Goal: Information Seeking & Learning: Learn about a topic

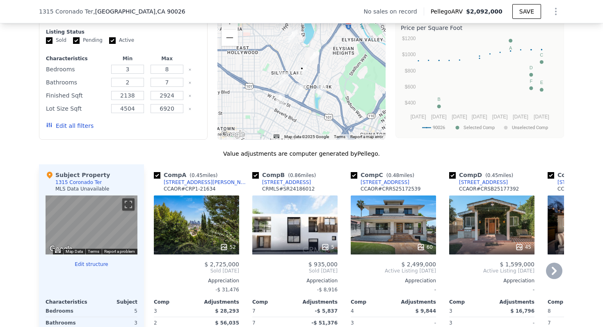
scroll to position [657, 0]
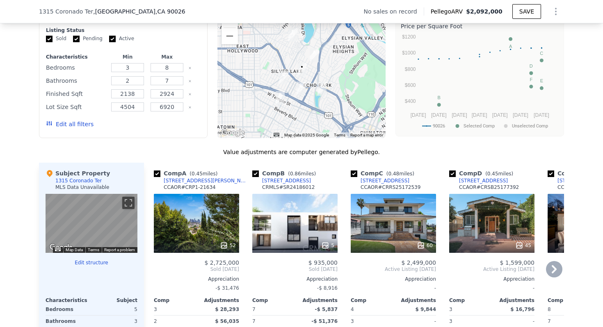
click at [219, 224] on div "52" at bounding box center [196, 223] width 85 height 59
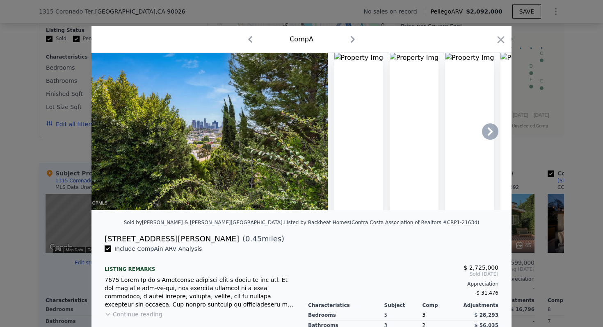
click at [493, 130] on icon at bounding box center [490, 132] width 16 height 16
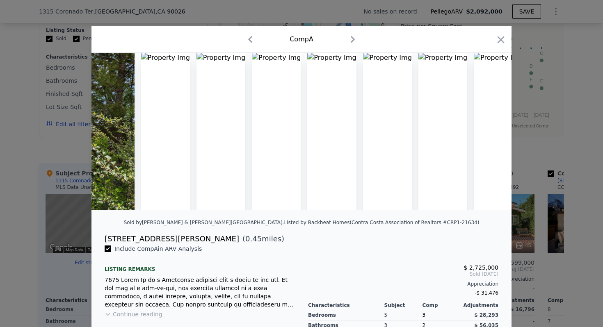
scroll to position [0, 197]
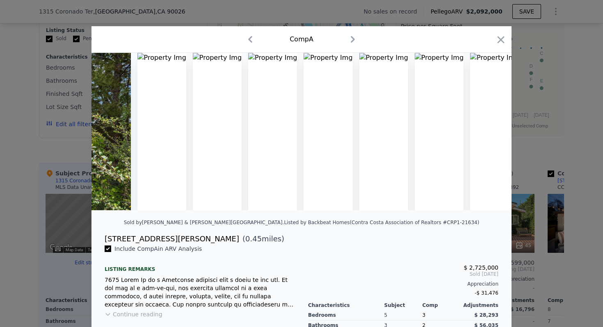
click at [147, 240] on div "[STREET_ADDRESS][PERSON_NAME]" at bounding box center [172, 238] width 135 height 11
drag, startPoint x: 149, startPoint y: 240, endPoint x: 101, endPoint y: 239, distance: 48.4
click at [101, 239] on div "[STREET_ADDRESS][PERSON_NAME] ( 0.45 miles)" at bounding box center [301, 238] width 407 height 11
copy div "[STREET_ADDRESS][PERSON_NAME]"
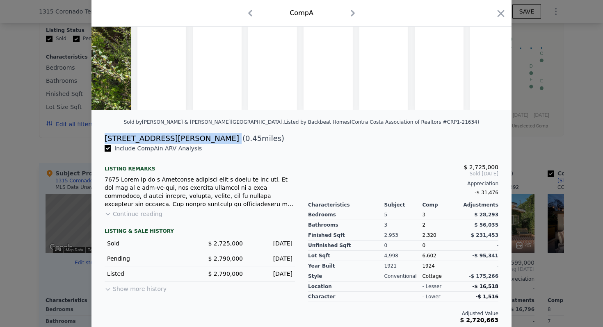
scroll to position [103, 0]
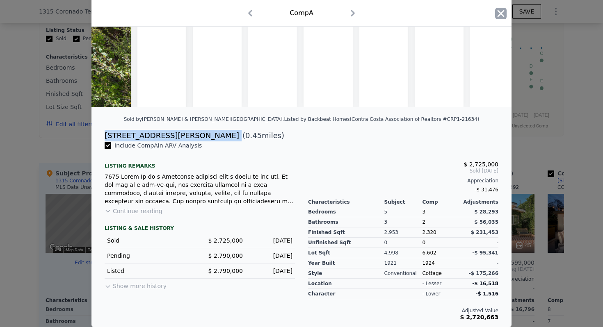
click at [501, 14] on icon "button" at bounding box center [501, 13] width 7 height 7
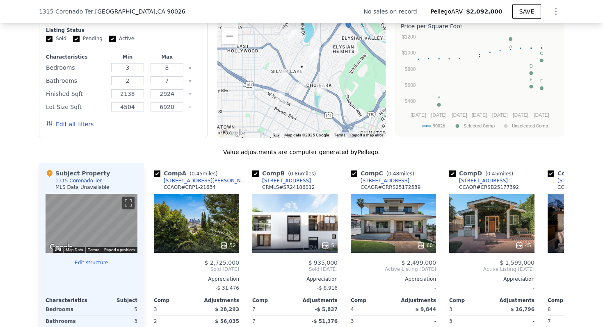
click at [311, 73] on div at bounding box center [301, 72] width 169 height 131
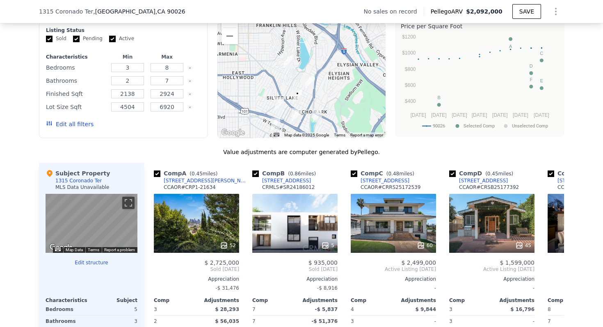
drag, startPoint x: 311, startPoint y: 72, endPoint x: 307, endPoint y: 103, distance: 30.7
click at [307, 103] on div at bounding box center [301, 72] width 169 height 131
click at [233, 24] on button "Zoom in" at bounding box center [230, 19] width 16 height 16
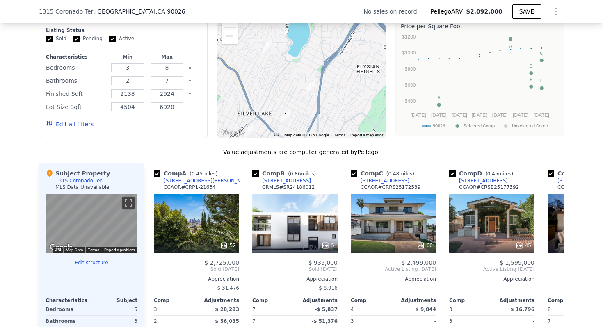
drag, startPoint x: 281, startPoint y: 92, endPoint x: 264, endPoint y: 66, distance: 31.1
click at [264, 66] on div at bounding box center [301, 72] width 169 height 131
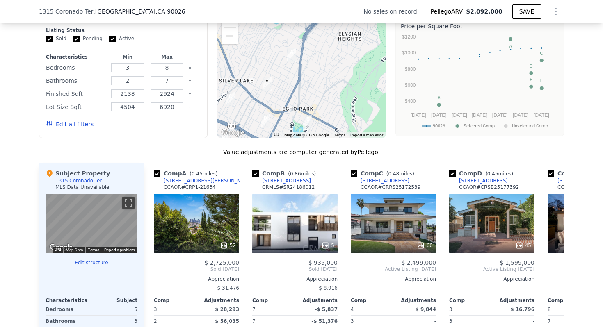
click at [291, 57] on img "2306 Effie St" at bounding box center [291, 55] width 9 height 14
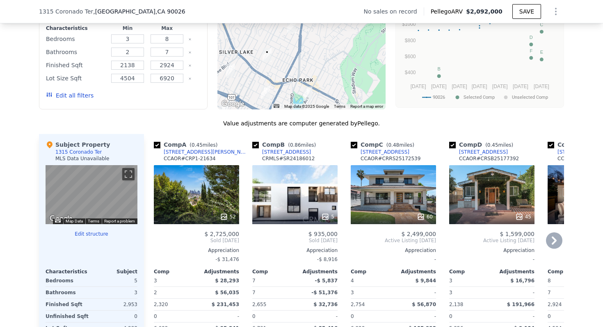
scroll to position [689, 0]
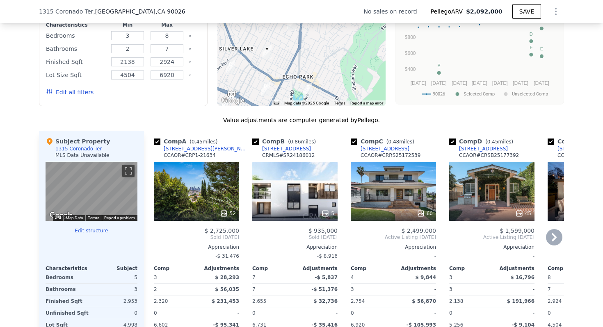
click at [403, 179] on div "60" at bounding box center [393, 191] width 85 height 59
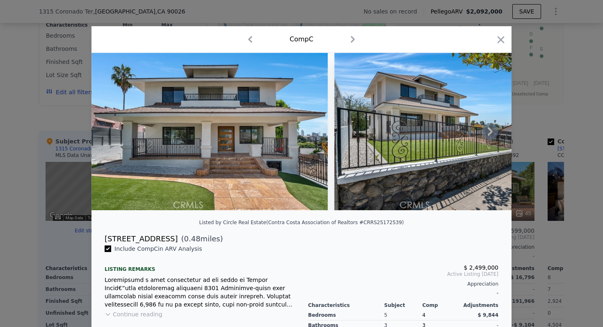
click at [492, 131] on icon at bounding box center [490, 132] width 5 height 8
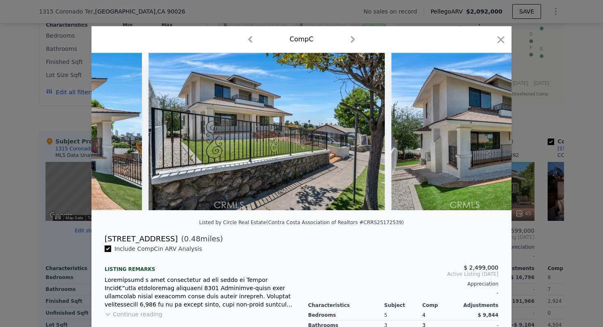
click at [492, 131] on img at bounding box center [509, 132] width 236 height 158
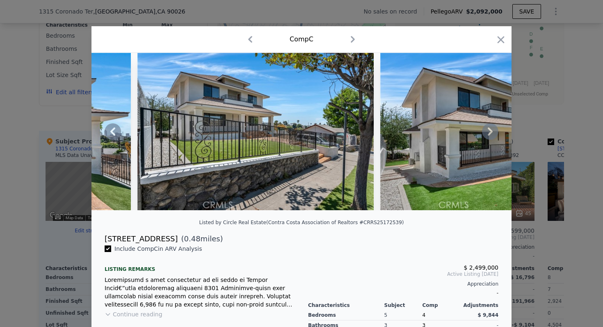
click at [495, 127] on icon at bounding box center [490, 132] width 16 height 16
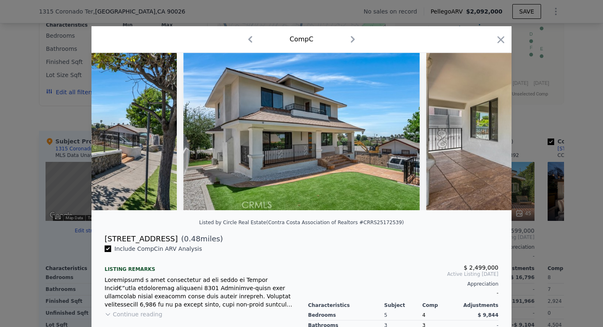
click at [495, 127] on div at bounding box center [302, 132] width 420 height 158
click at [495, 127] on icon at bounding box center [490, 132] width 16 height 16
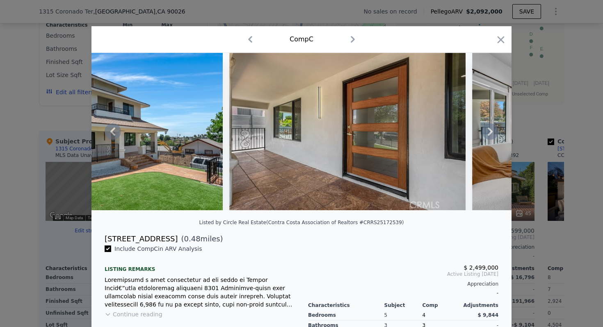
click at [495, 127] on icon at bounding box center [490, 132] width 16 height 16
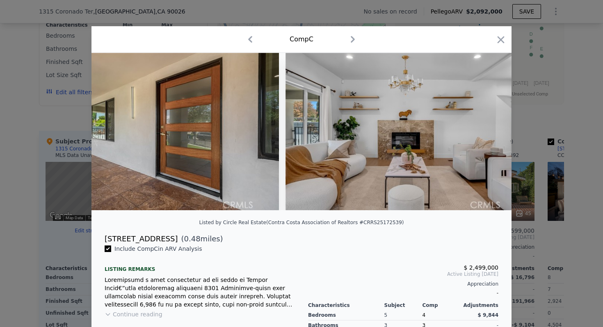
scroll to position [0, 788]
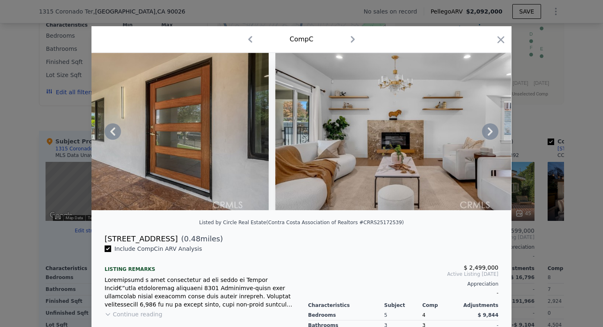
click at [495, 127] on div at bounding box center [302, 132] width 420 height 158
click at [495, 127] on icon at bounding box center [490, 132] width 16 height 16
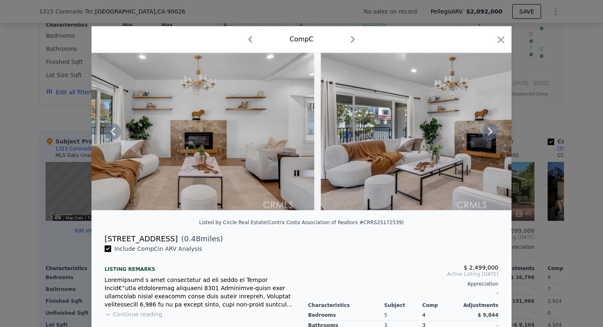
click at [495, 127] on icon at bounding box center [490, 132] width 16 height 16
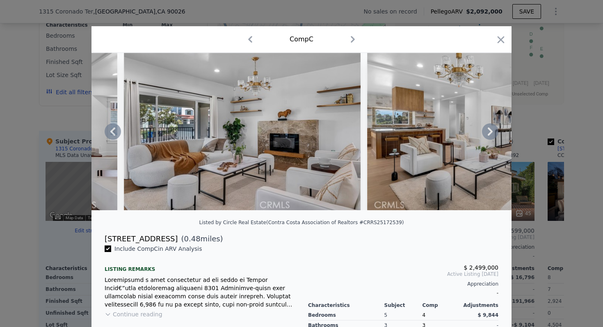
click at [495, 127] on icon at bounding box center [490, 132] width 16 height 16
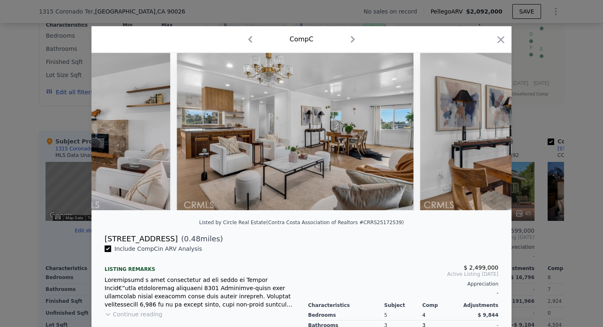
scroll to position [0, 1379]
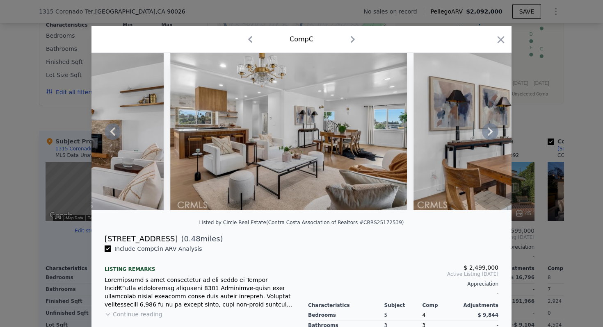
click at [494, 130] on icon at bounding box center [490, 132] width 16 height 16
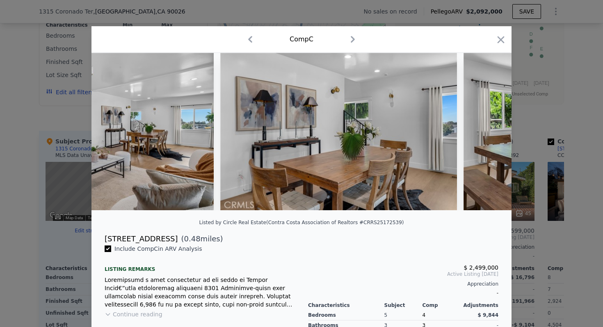
scroll to position [0, 1576]
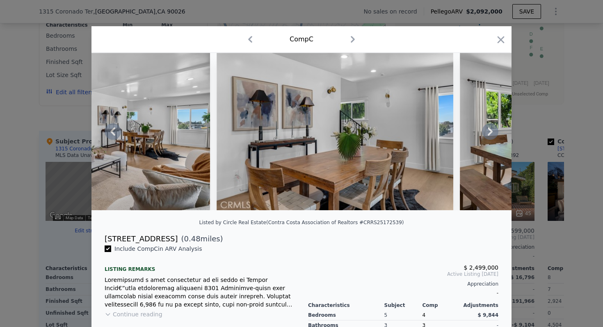
click at [494, 130] on icon at bounding box center [490, 132] width 16 height 16
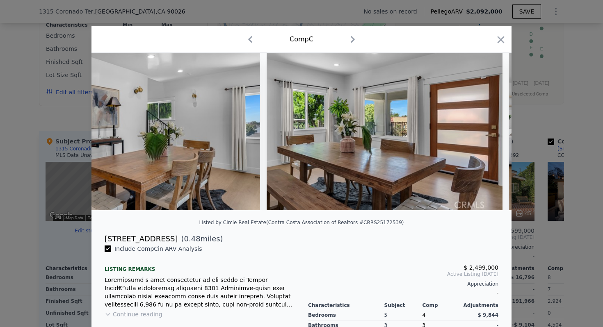
scroll to position [0, 1773]
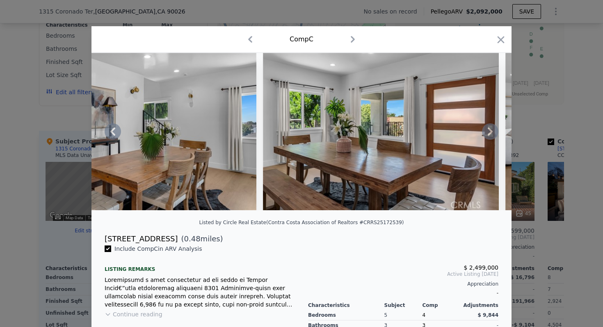
click at [494, 130] on div at bounding box center [302, 132] width 420 height 158
click at [494, 130] on icon at bounding box center [490, 132] width 16 height 16
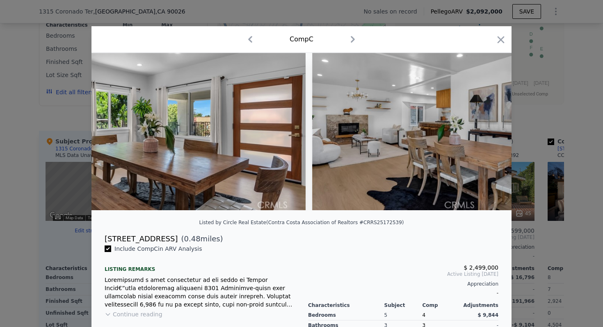
scroll to position [0, 1970]
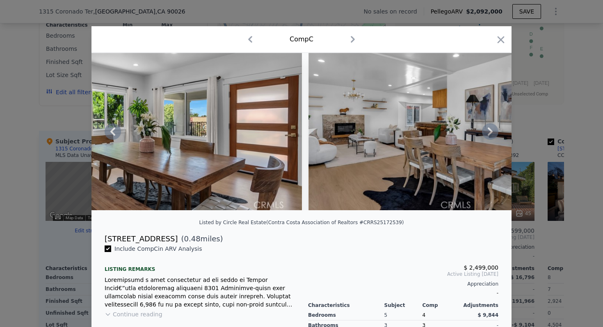
click at [494, 130] on icon at bounding box center [490, 132] width 16 height 16
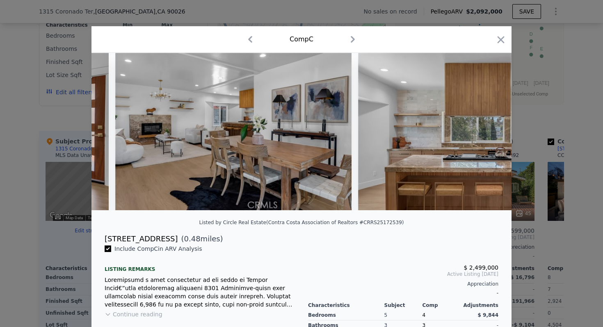
scroll to position [0, 2167]
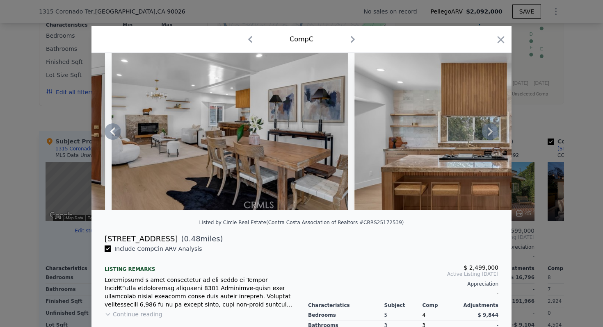
click at [494, 130] on icon at bounding box center [490, 132] width 16 height 16
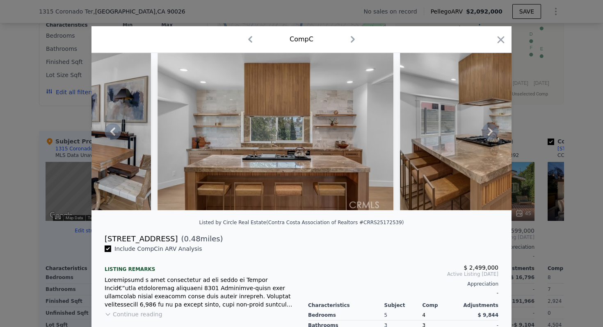
click at [494, 130] on icon at bounding box center [490, 132] width 16 height 16
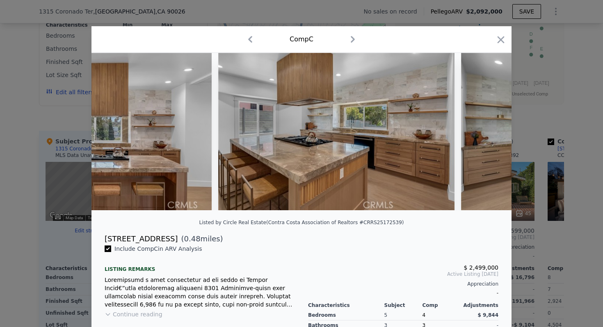
scroll to position [0, 2561]
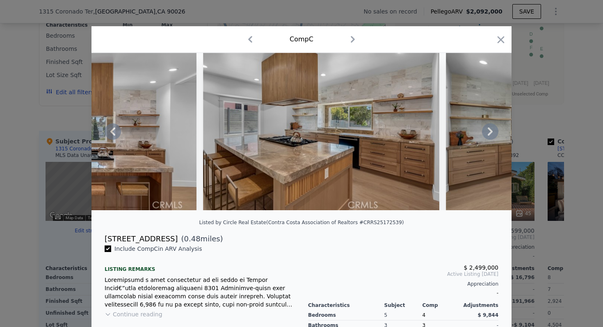
click at [572, 117] on div at bounding box center [301, 163] width 603 height 327
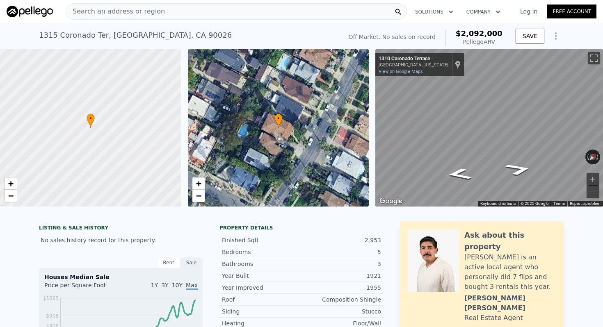
click at [184, 33] on div "[STREET_ADDRESS]" at bounding box center [135, 35] width 193 height 11
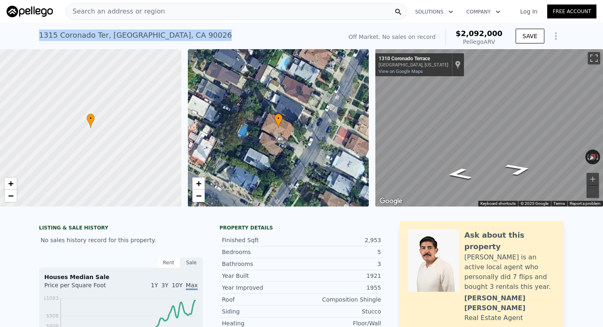
click at [184, 33] on div "[STREET_ADDRESS]" at bounding box center [135, 35] width 193 height 11
copy div "[STREET_ADDRESS] No sales on record (~ARV $2.092m )"
click at [154, 35] on div "[STREET_ADDRESS]" at bounding box center [135, 35] width 193 height 11
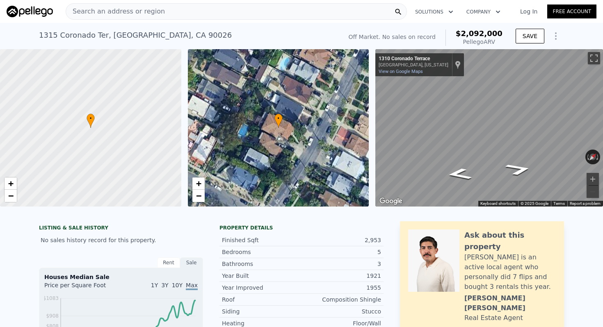
click at [154, 35] on div "[STREET_ADDRESS]" at bounding box center [135, 35] width 193 height 11
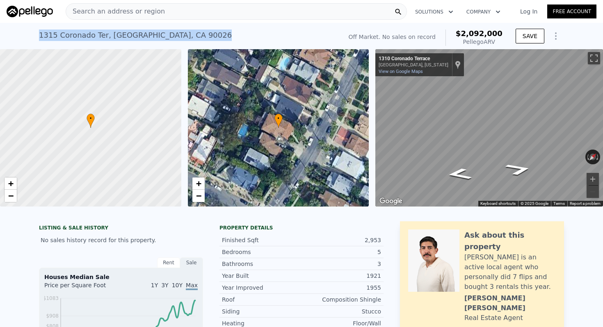
scroll to position [0, 3]
